Goal: Task Accomplishment & Management: Manage account settings

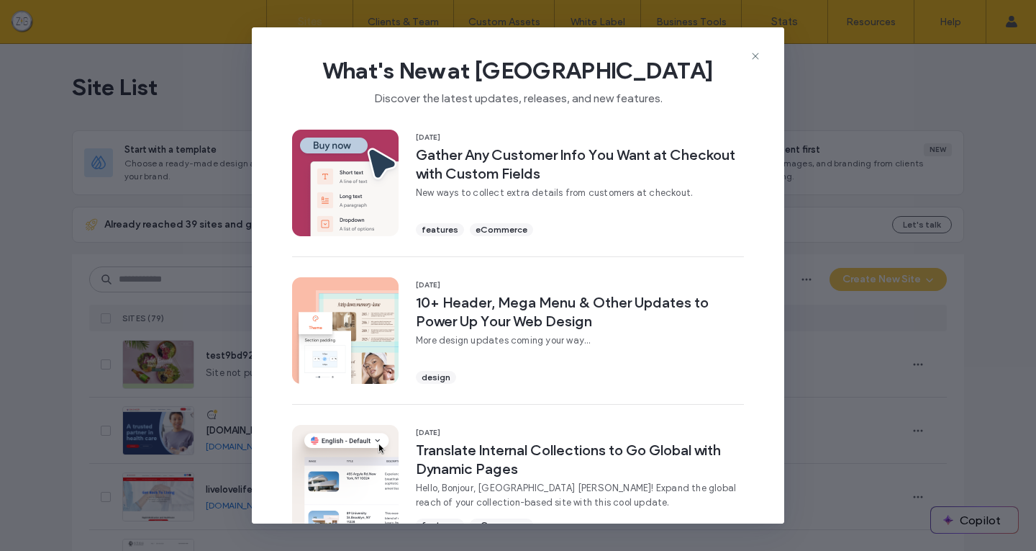
click at [757, 64] on span "What's New at Duda" at bounding box center [518, 70] width 487 height 29
click at [754, 53] on icon at bounding box center [756, 56] width 12 height 12
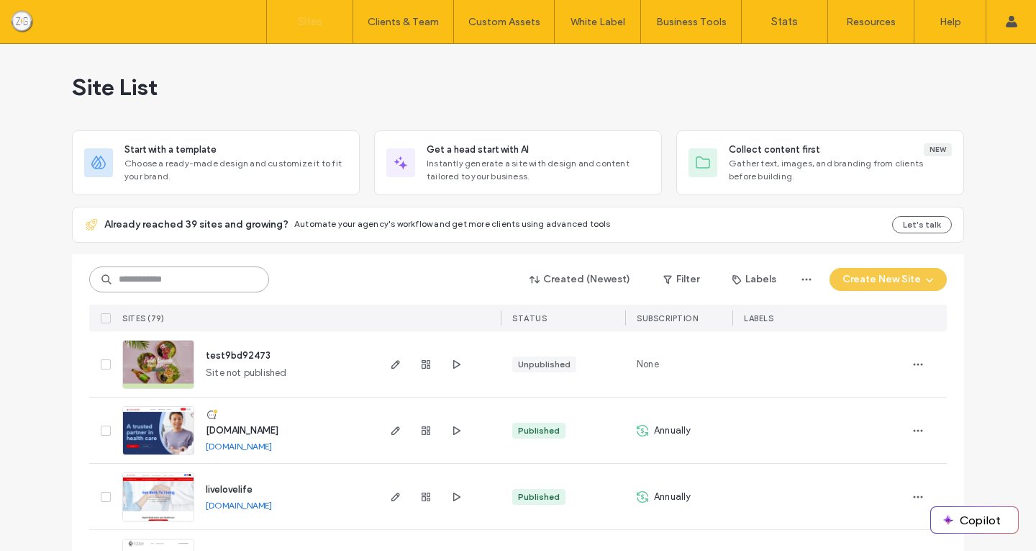
click at [189, 269] on input at bounding box center [179, 279] width 180 height 26
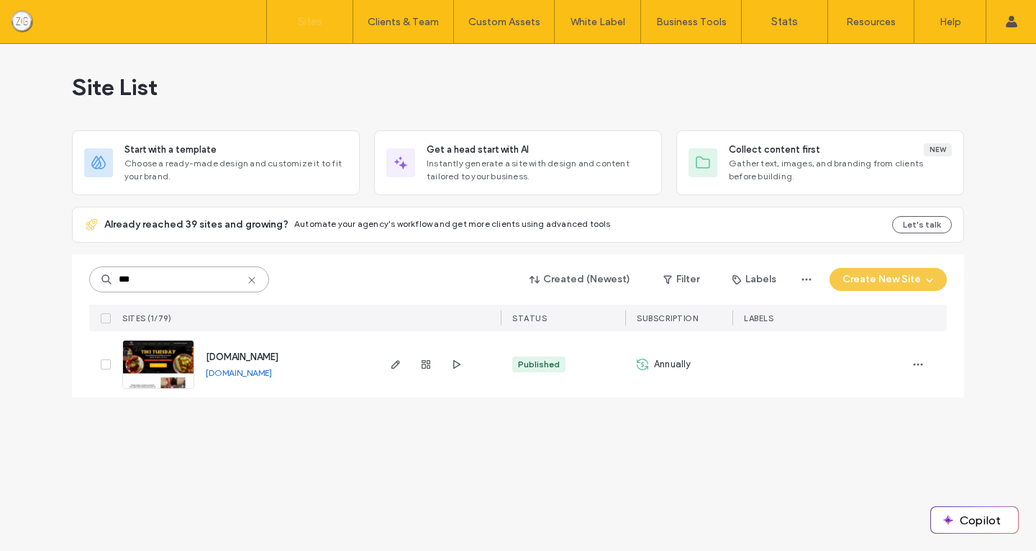
type input "***"
click at [219, 369] on link "www.woknrollaz.com" at bounding box center [239, 372] width 66 height 11
click at [402, 367] on span "button" at bounding box center [395, 364] width 17 height 17
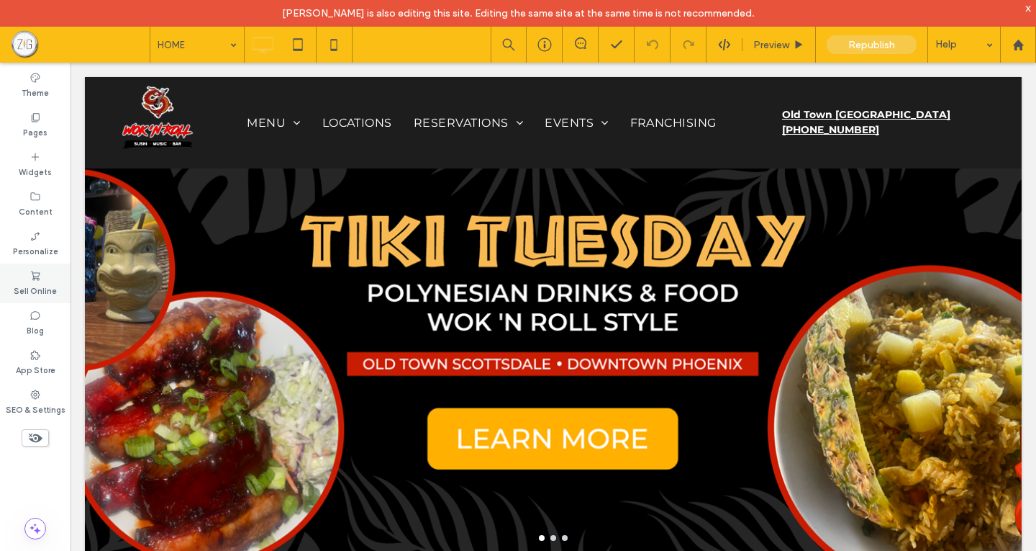
click at [33, 283] on label "Sell Online" at bounding box center [35, 289] width 43 height 16
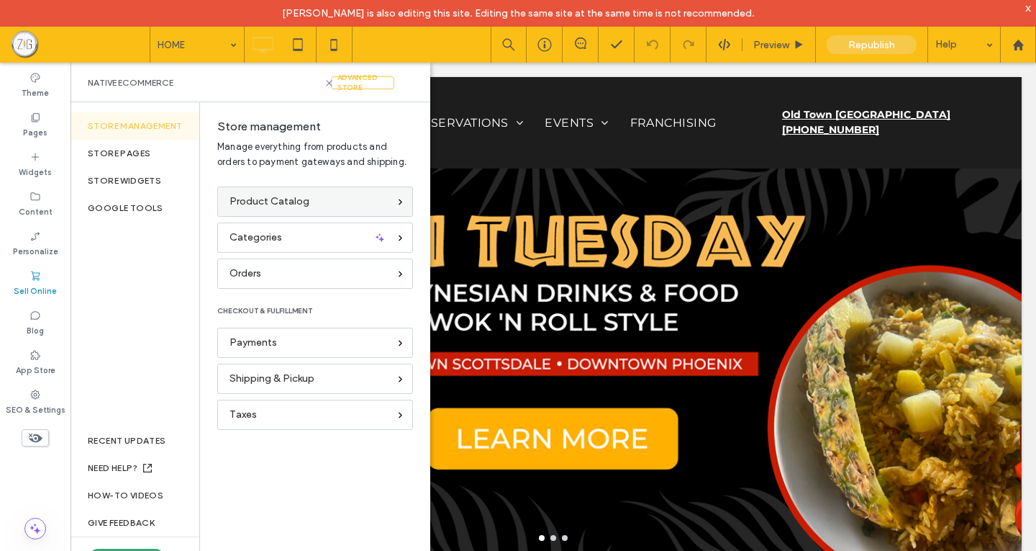
click at [305, 203] on span "Product Catalog" at bounding box center [270, 202] width 80 height 16
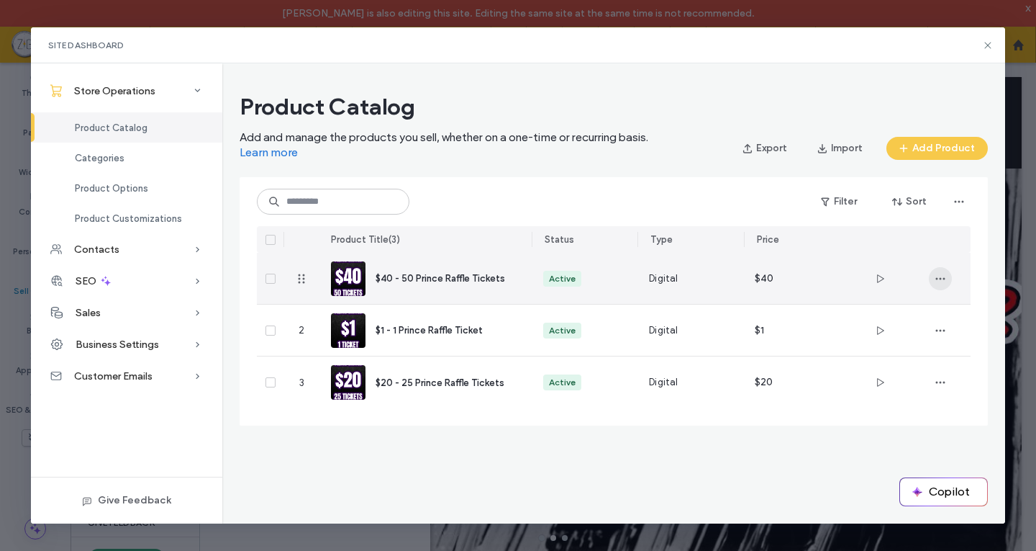
click at [940, 279] on use "button" at bounding box center [940, 278] width 9 height 2
click at [410, 273] on span "$40 - 50 Prince Raffle Tickets" at bounding box center [441, 278] width 130 height 11
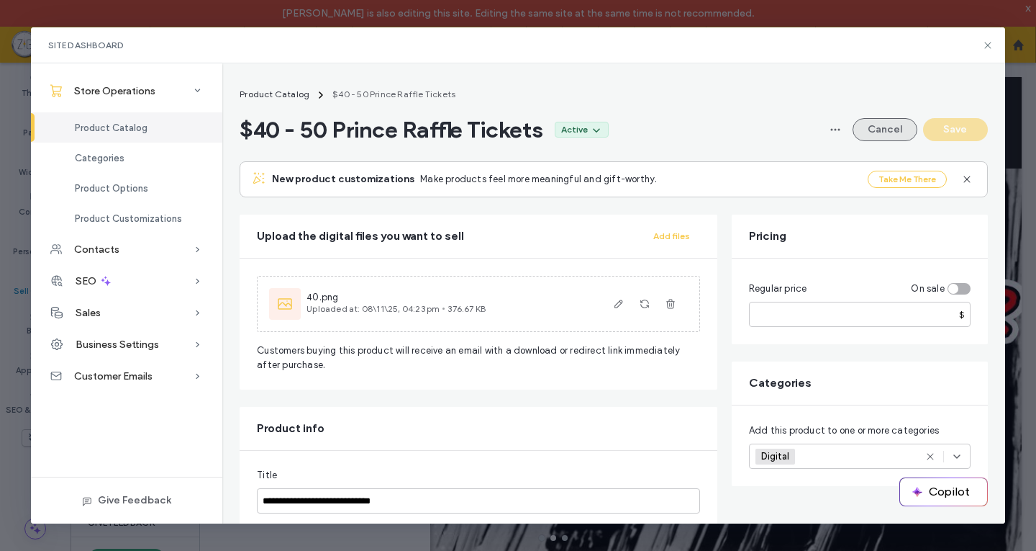
click at [892, 134] on button "Cancel" at bounding box center [885, 129] width 65 height 23
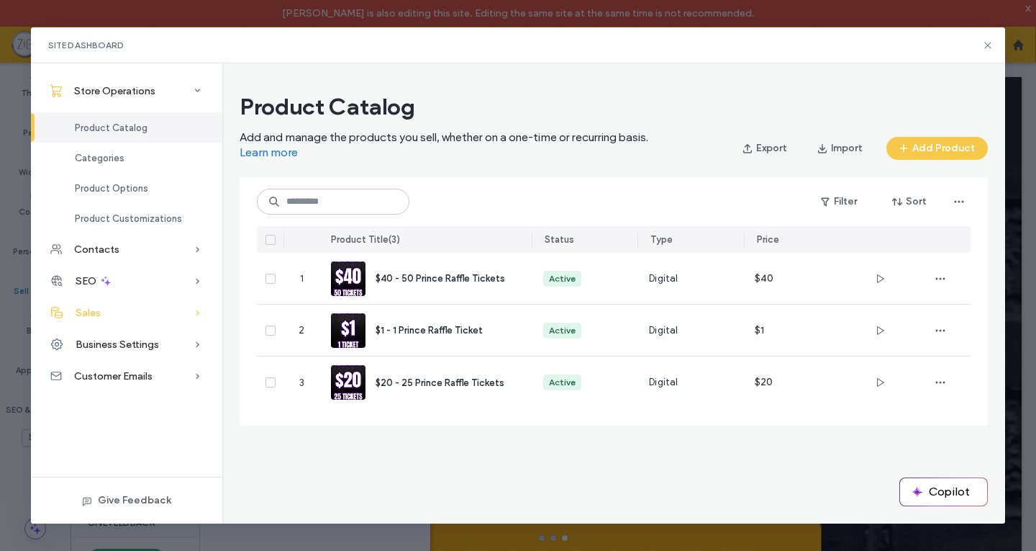
click at [153, 317] on div "Sales" at bounding box center [126, 313] width 191 height 32
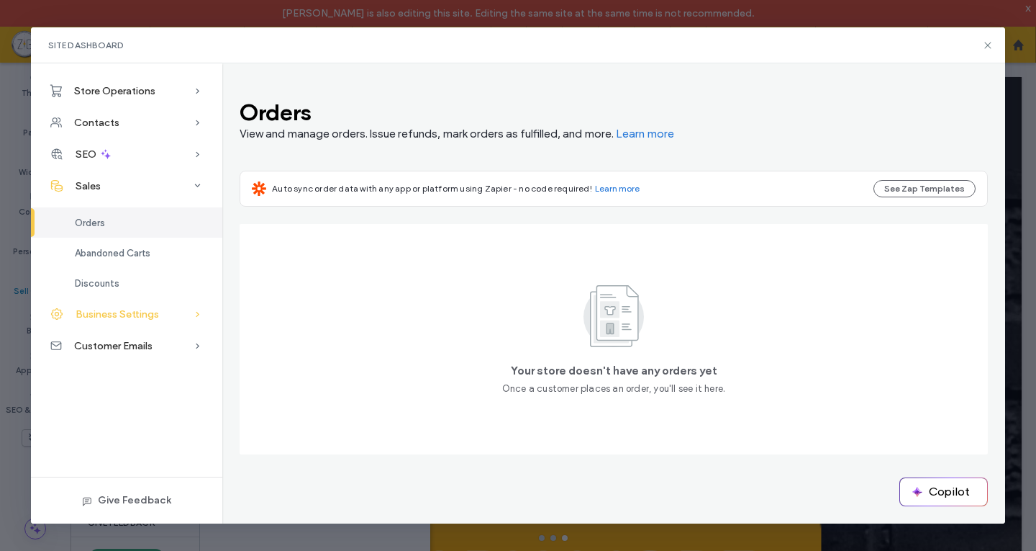
click at [178, 317] on div "Business Settings" at bounding box center [126, 314] width 191 height 32
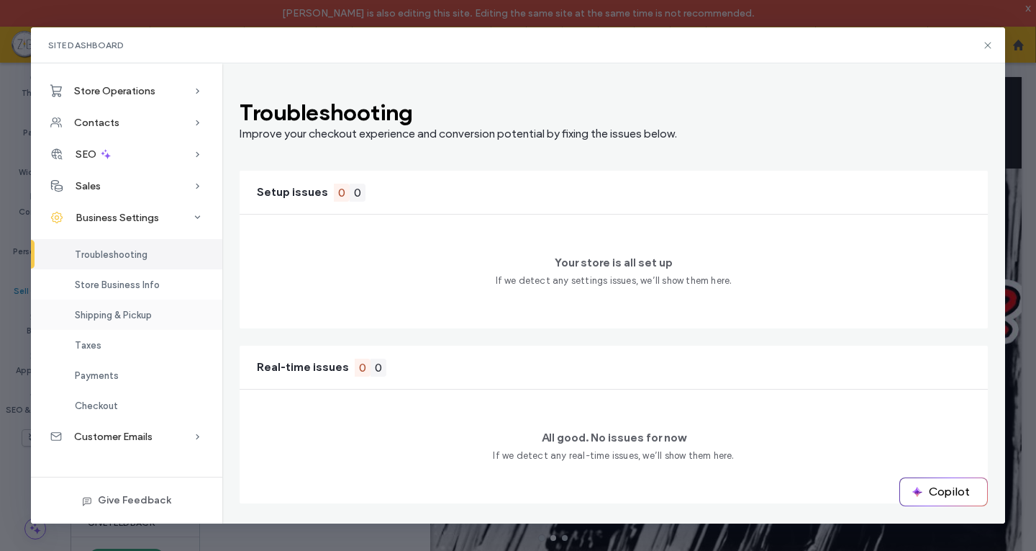
click at [137, 317] on span "Shipping & Pickup" at bounding box center [113, 314] width 77 height 11
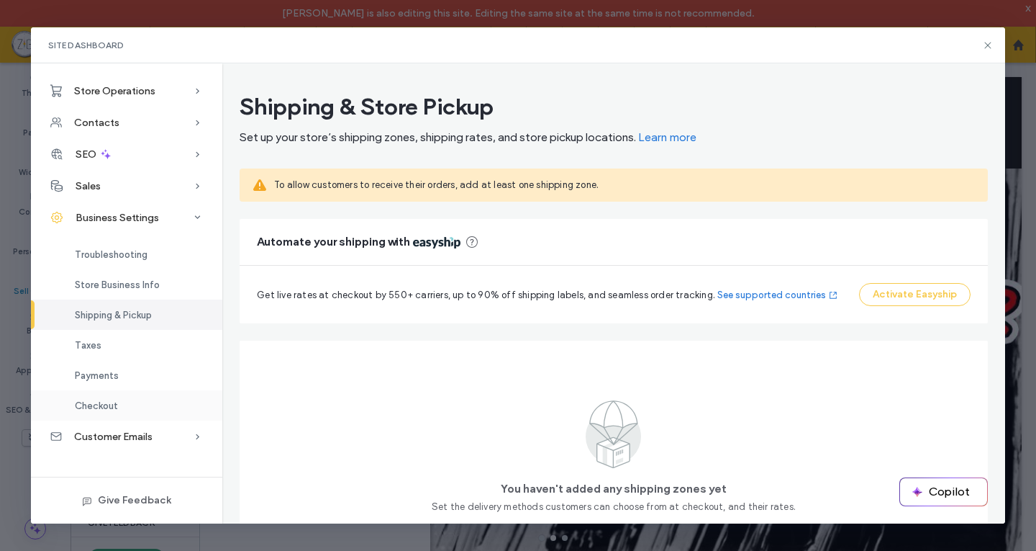
click at [114, 402] on span "Checkout" at bounding box center [96, 405] width 43 height 11
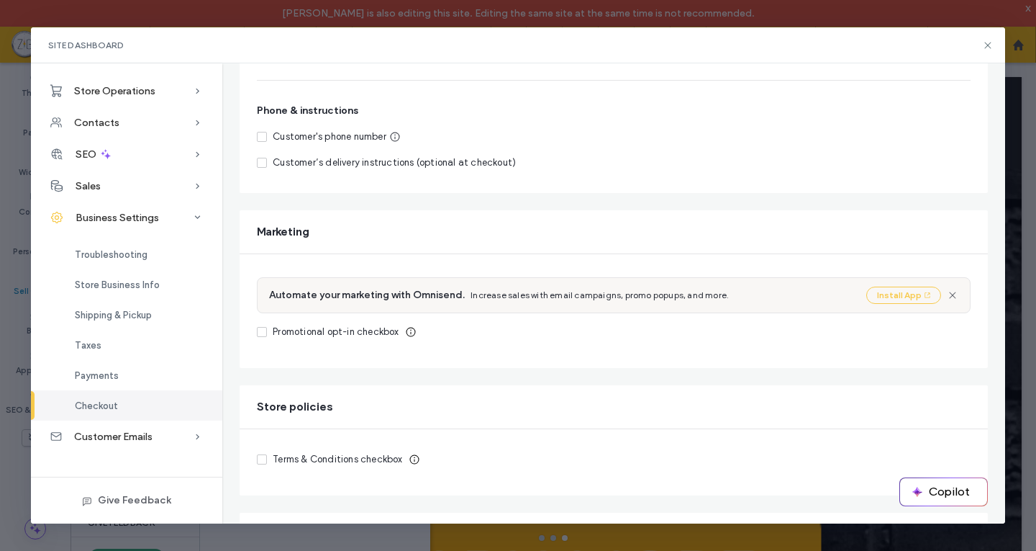
scroll to position [364, 0]
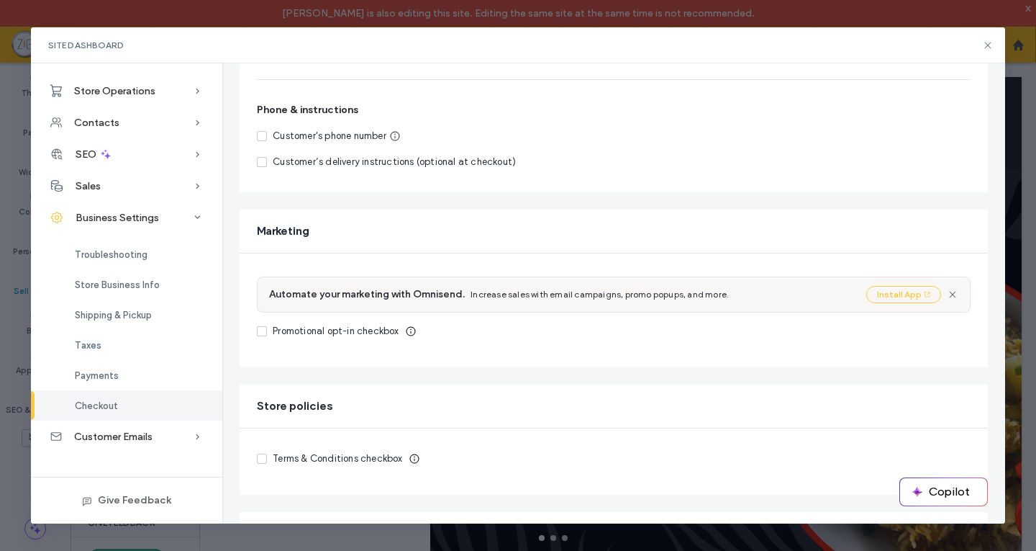
click at [260, 134] on icon at bounding box center [262, 136] width 6 height 4
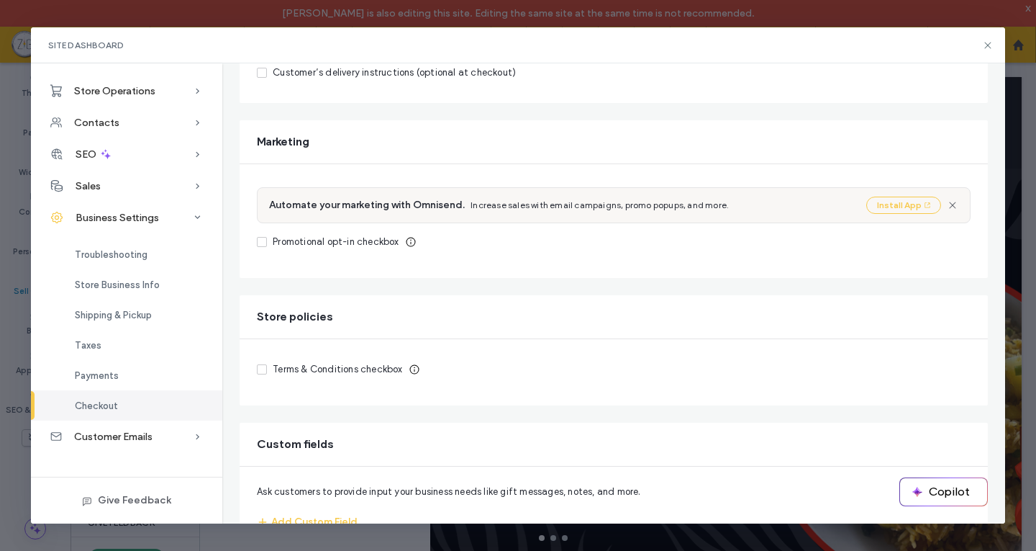
scroll to position [510, 0]
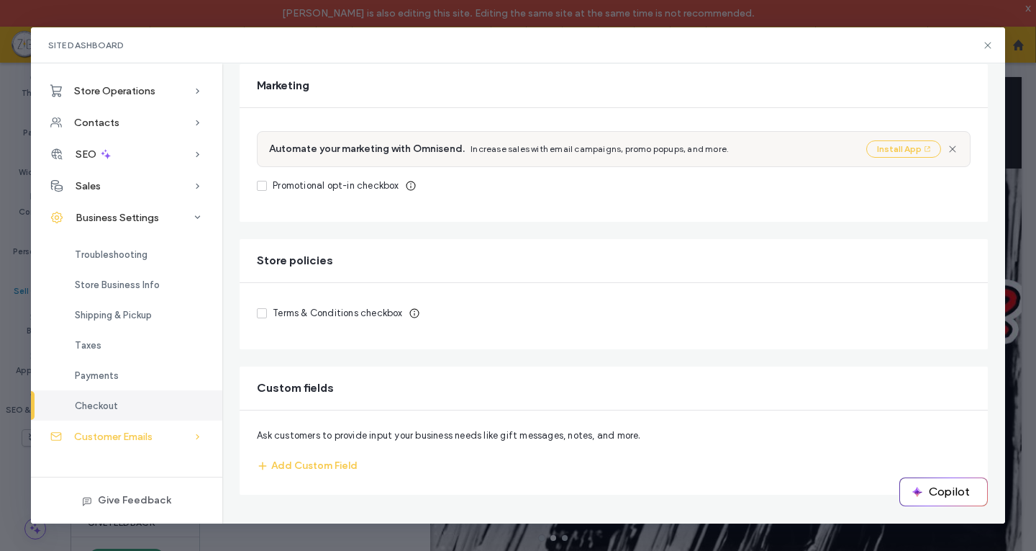
click at [153, 431] on span "Customer Emails" at bounding box center [113, 436] width 78 height 12
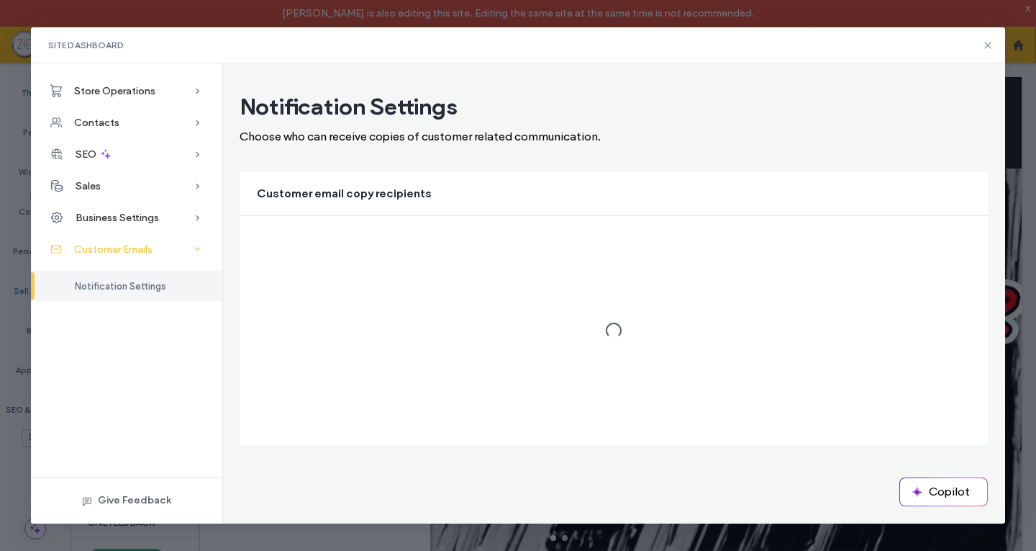
scroll to position [0, 0]
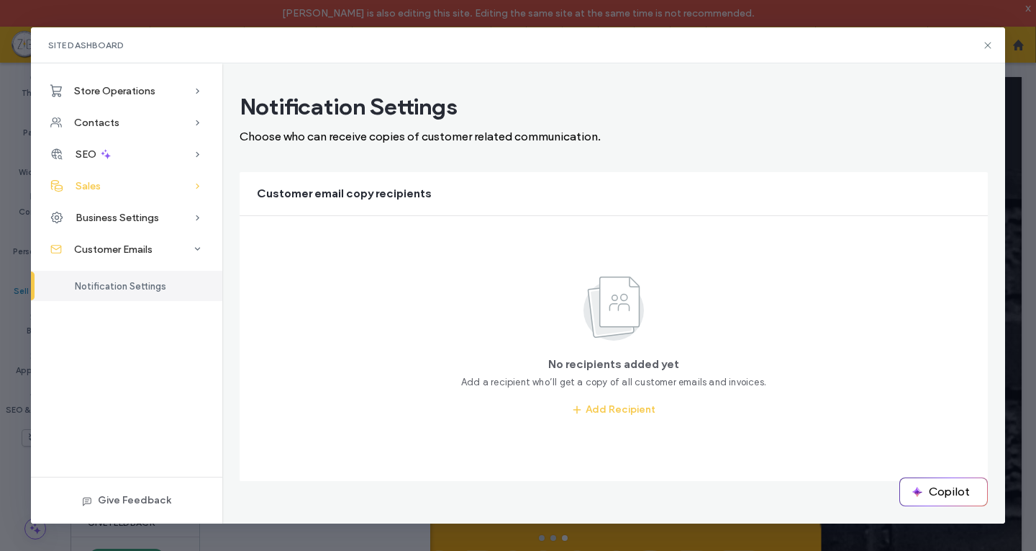
click at [103, 185] on div "Sales" at bounding box center [126, 186] width 191 height 32
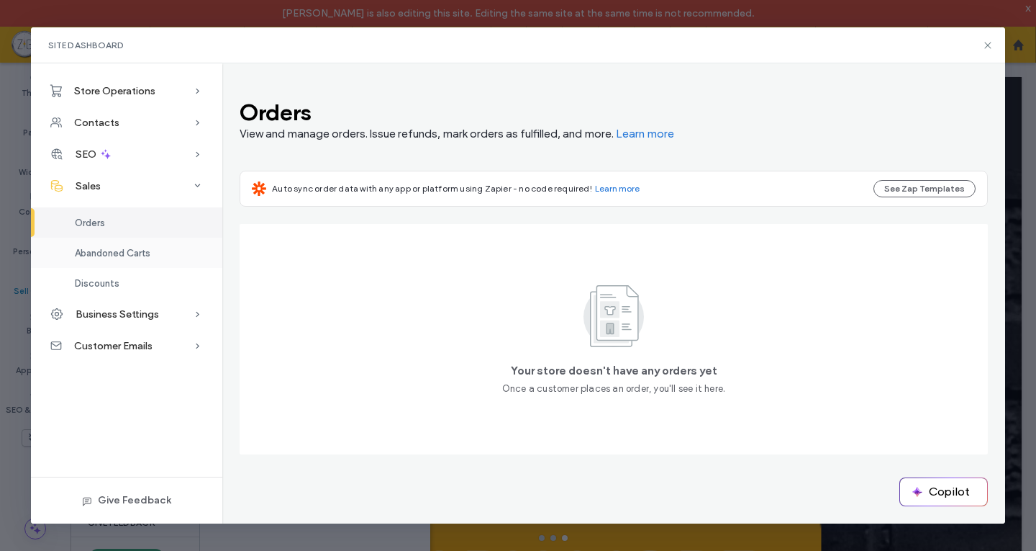
click at [143, 255] on span "Abandoned Carts" at bounding box center [113, 253] width 76 height 11
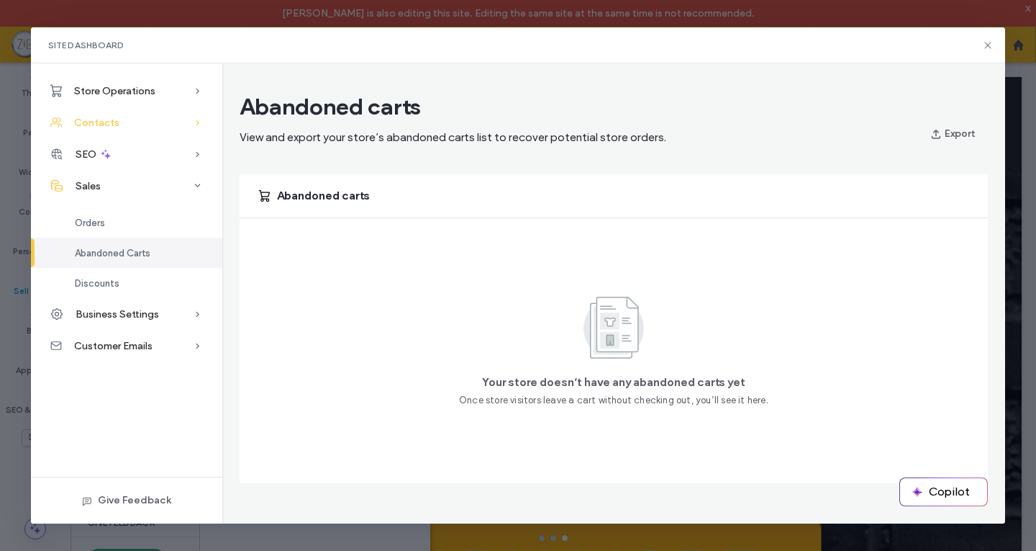
click at [126, 126] on div "Contacts" at bounding box center [126, 123] width 191 height 32
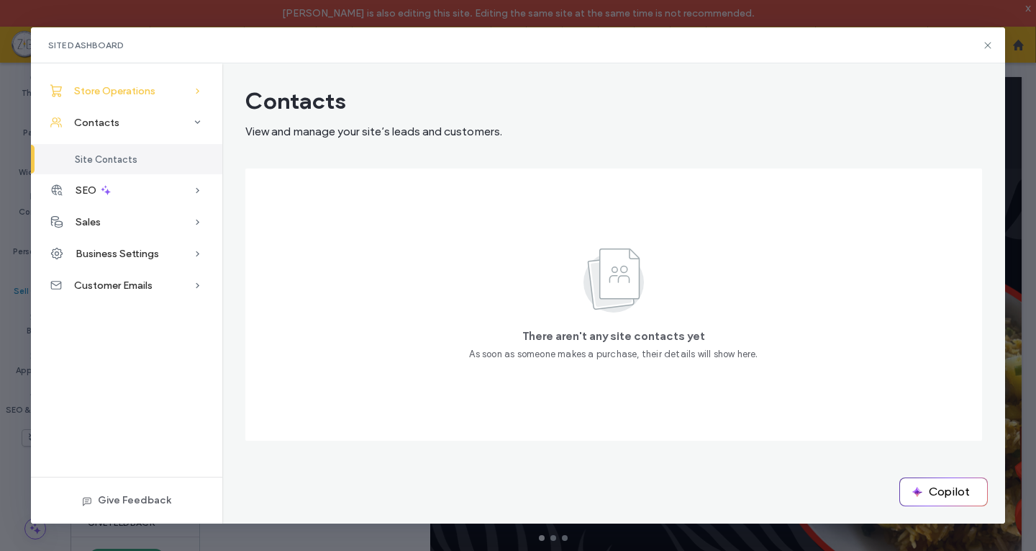
click at [165, 91] on div "Store Operations" at bounding box center [126, 91] width 191 height 32
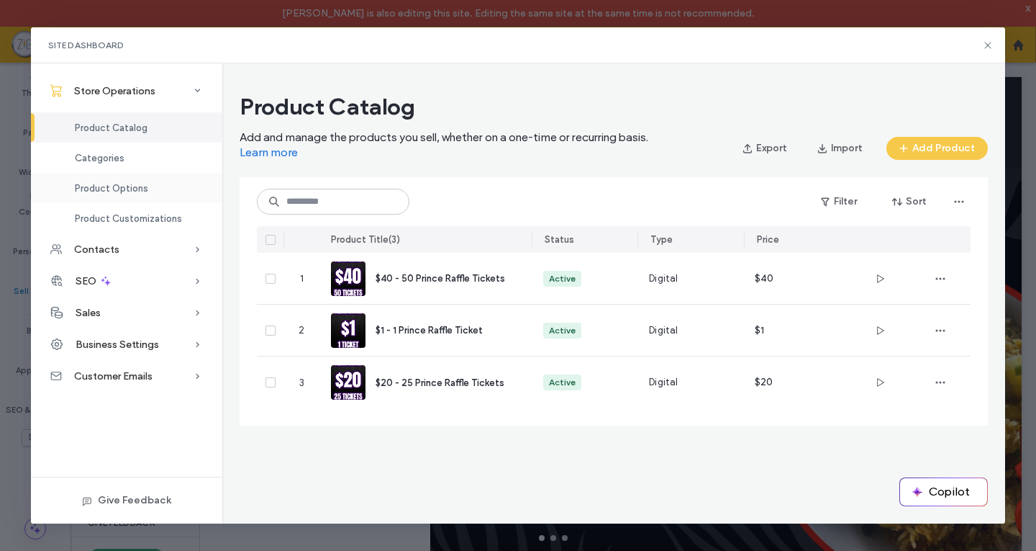
click at [132, 189] on span "Product Options" at bounding box center [111, 188] width 73 height 11
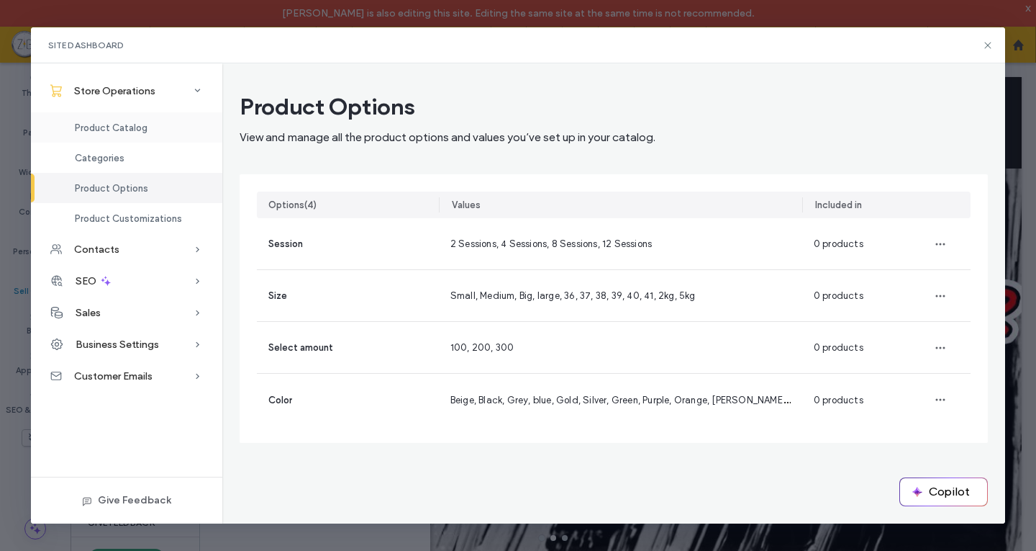
click at [135, 129] on span "Product Catalog" at bounding box center [111, 127] width 73 height 11
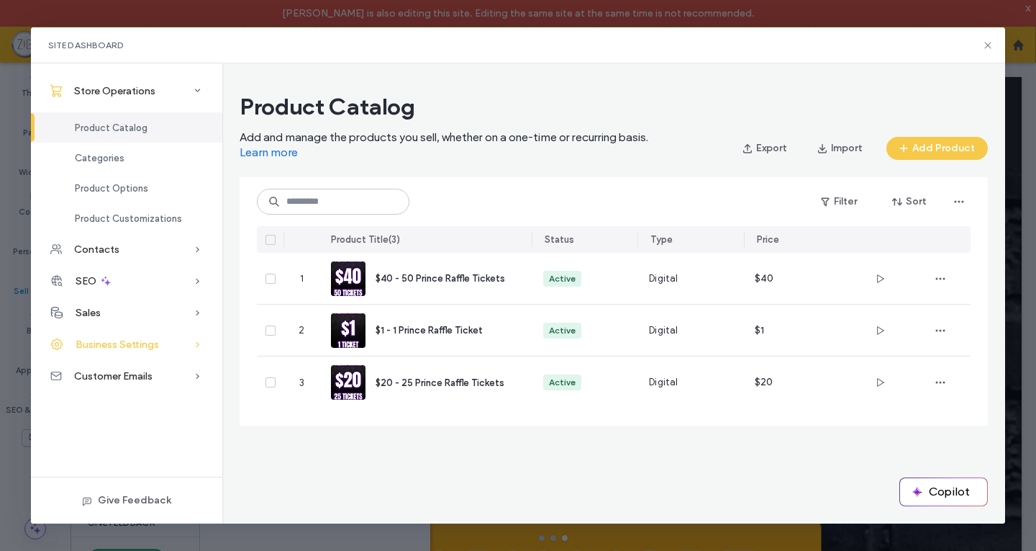
click at [184, 343] on div "Business Settings" at bounding box center [126, 344] width 191 height 32
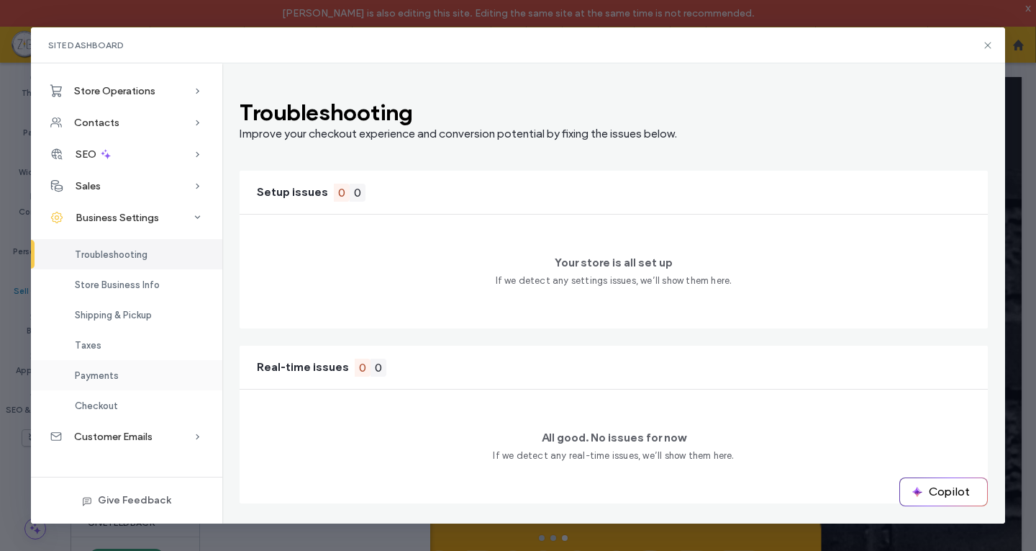
click at [125, 377] on div "Payments" at bounding box center [126, 375] width 191 height 30
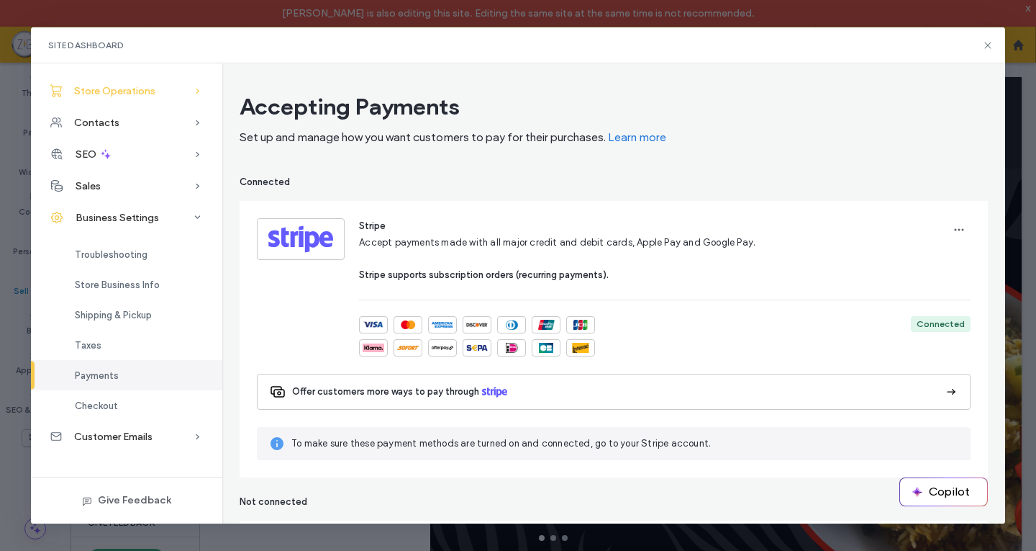
click at [148, 91] on span "Store Operations" at bounding box center [114, 91] width 81 height 12
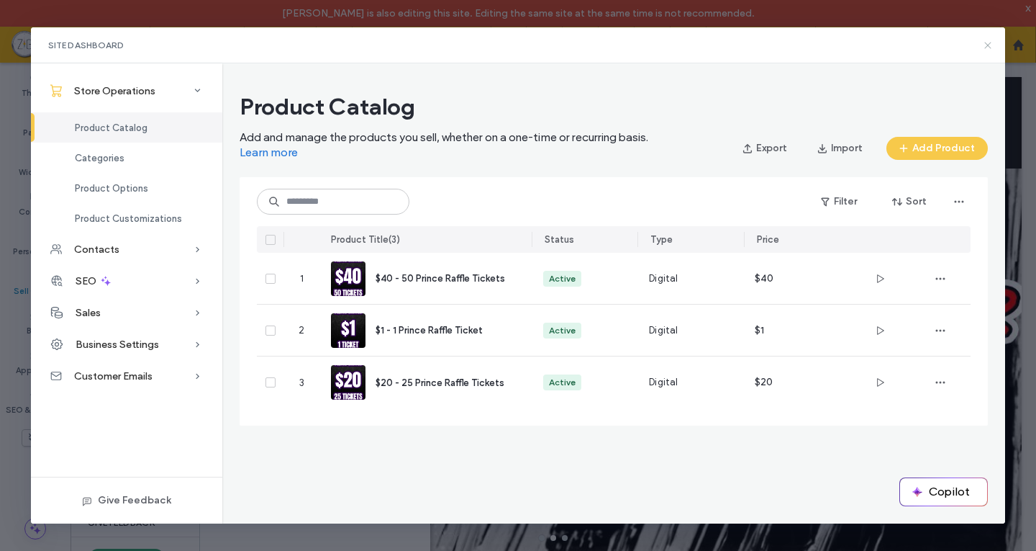
click at [990, 42] on icon at bounding box center [988, 46] width 12 height 12
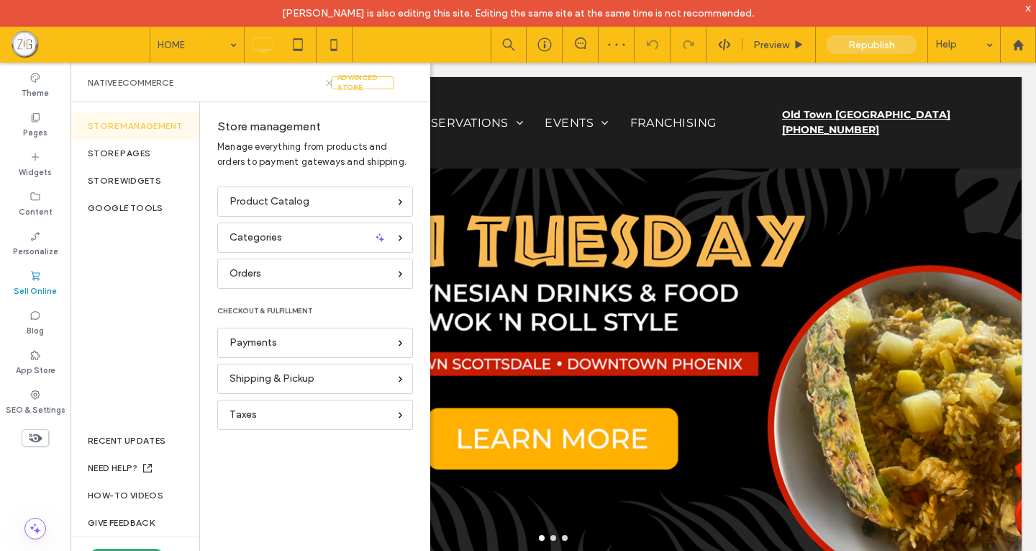
click at [329, 81] on icon at bounding box center [329, 83] width 11 height 11
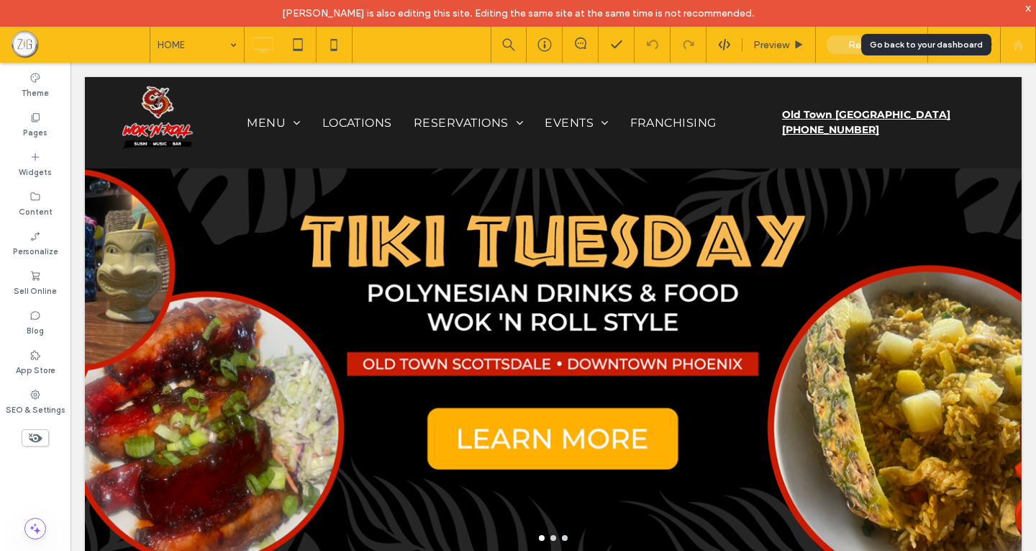
click at [1020, 32] on div at bounding box center [1018, 45] width 36 height 36
